Goal: Transaction & Acquisition: Purchase product/service

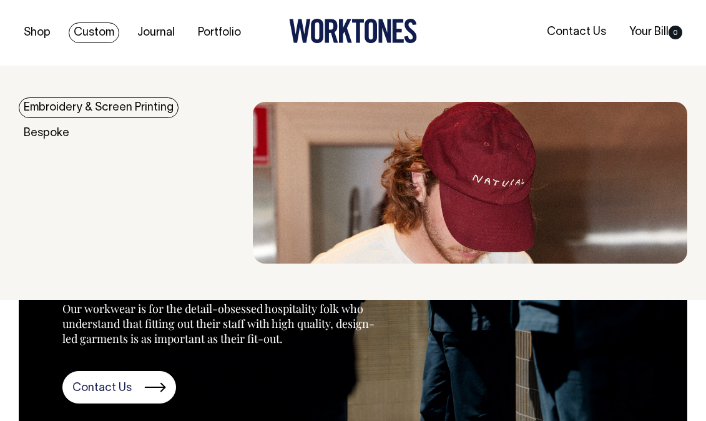
click at [110, 33] on link "Custom" at bounding box center [94, 32] width 51 height 21
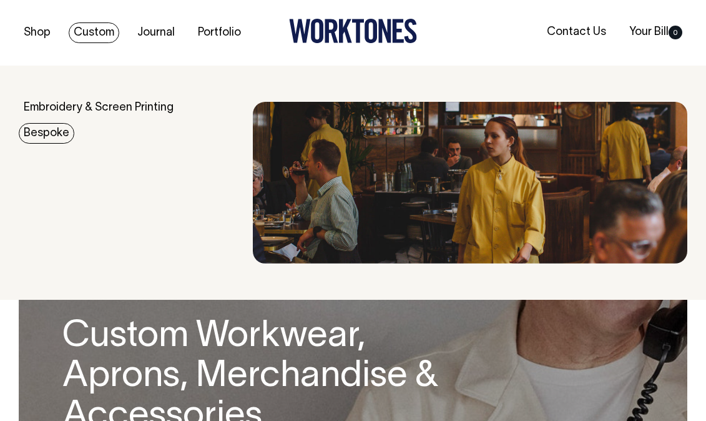
click at [50, 134] on link "Bespoke" at bounding box center [47, 133] width 56 height 21
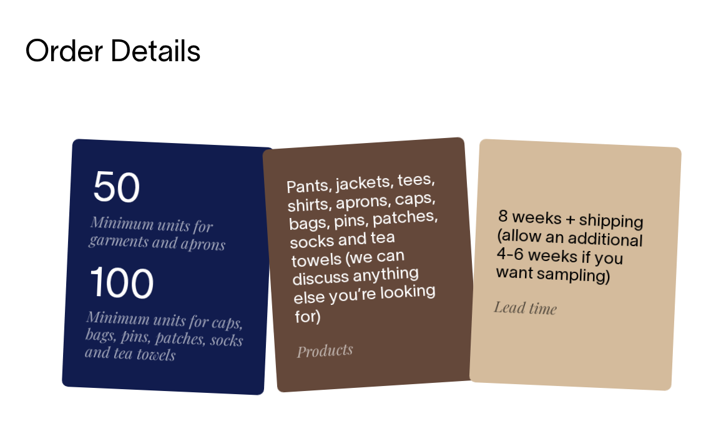
scroll to position [1601, 0]
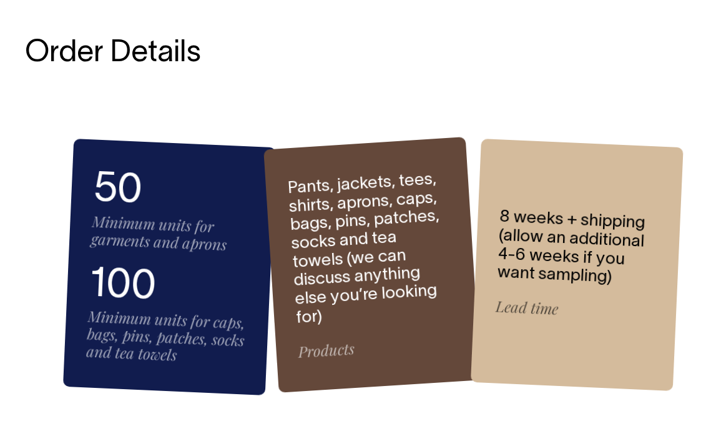
click at [321, 341] on span "Products" at bounding box center [377, 346] width 159 height 26
click at [367, 233] on h6 "Pants, jackets, tees, shirts, aprons, caps, bags, pins, patches, socks and tea …" at bounding box center [370, 249] width 167 height 158
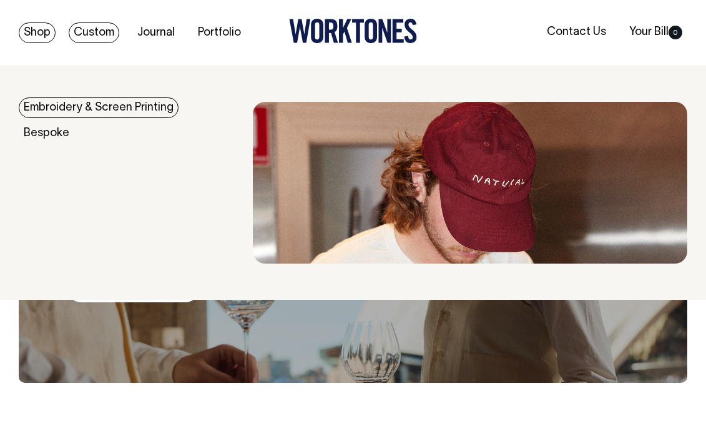
scroll to position [0, 0]
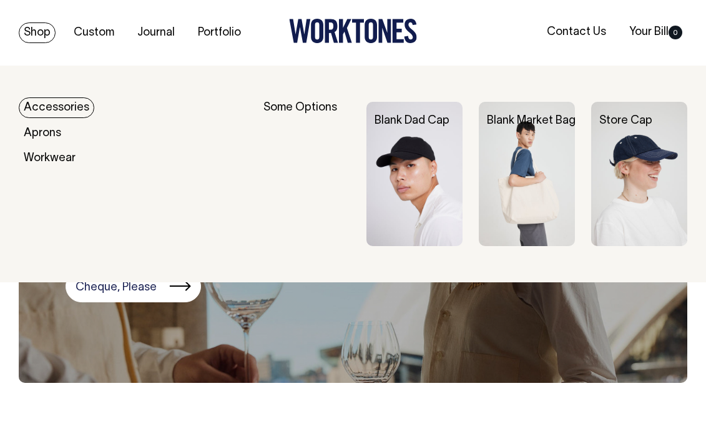
click at [47, 32] on link "Shop" at bounding box center [37, 32] width 37 height 21
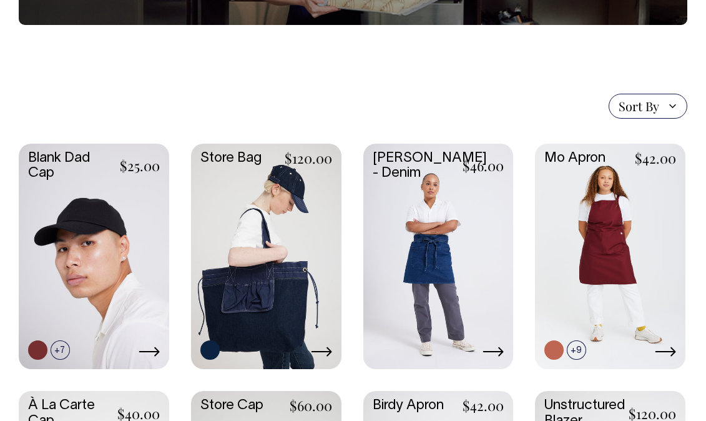
scroll to position [223, 0]
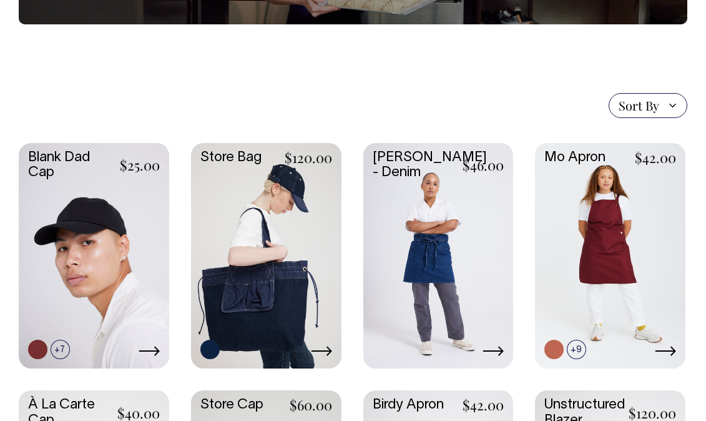
click at [427, 227] on link at bounding box center [438, 254] width 150 height 223
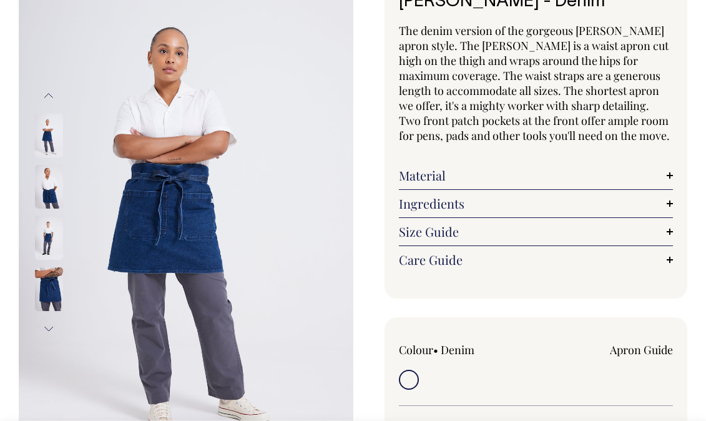
scroll to position [105, 0]
